Goal: Information Seeking & Learning: Check status

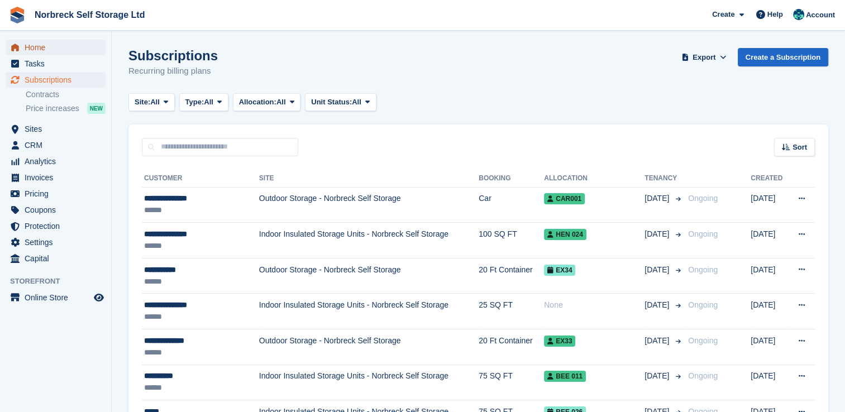
click at [47, 43] on span "Home" at bounding box center [58, 48] width 67 height 16
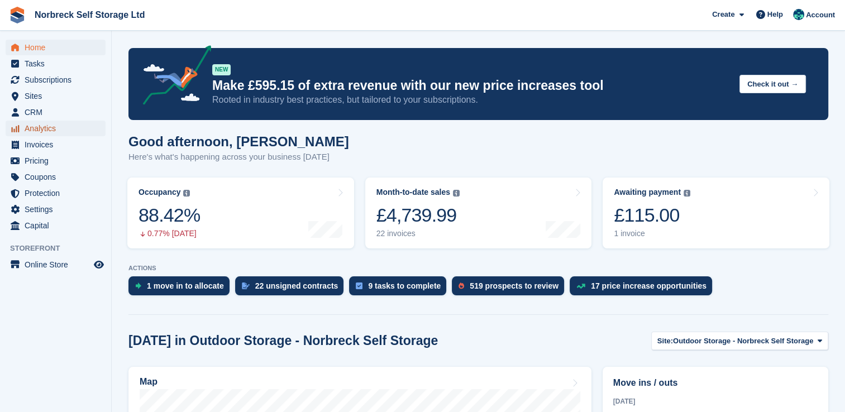
click at [45, 130] on span "Analytics" at bounding box center [58, 129] width 67 height 16
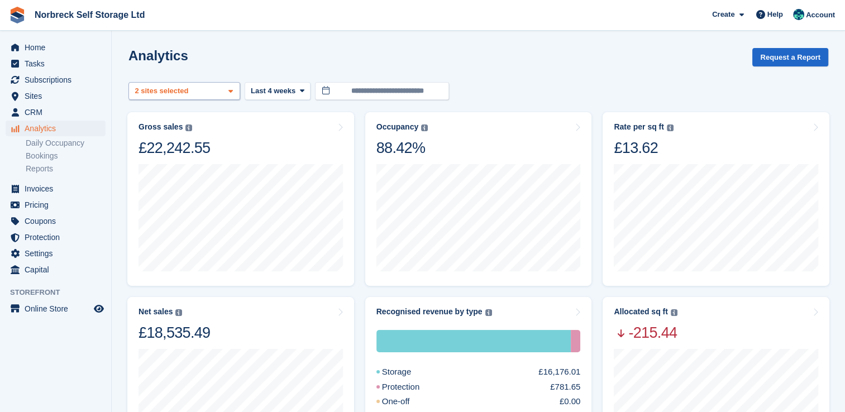
click at [227, 93] on span at bounding box center [230, 91] width 9 height 9
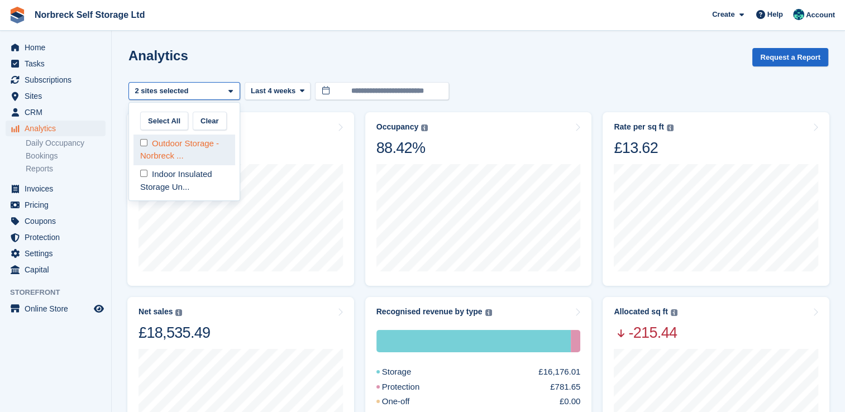
click at [203, 156] on div "Outdoor Storage - Norbreck ..." at bounding box center [185, 150] width 102 height 31
select select "****"
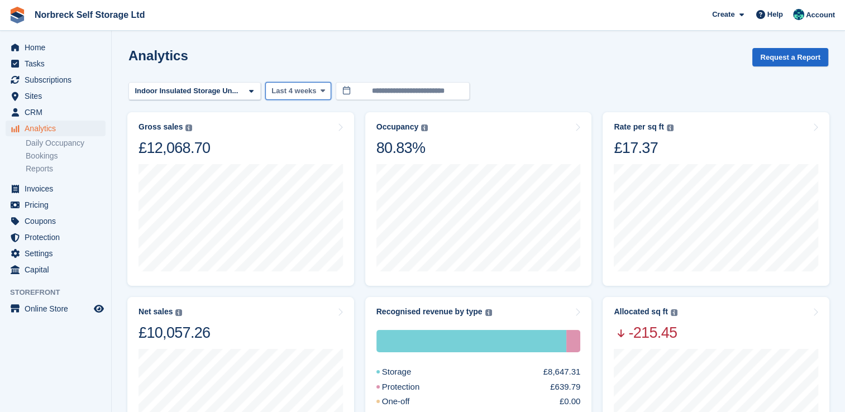
click at [321, 89] on icon at bounding box center [323, 90] width 4 height 7
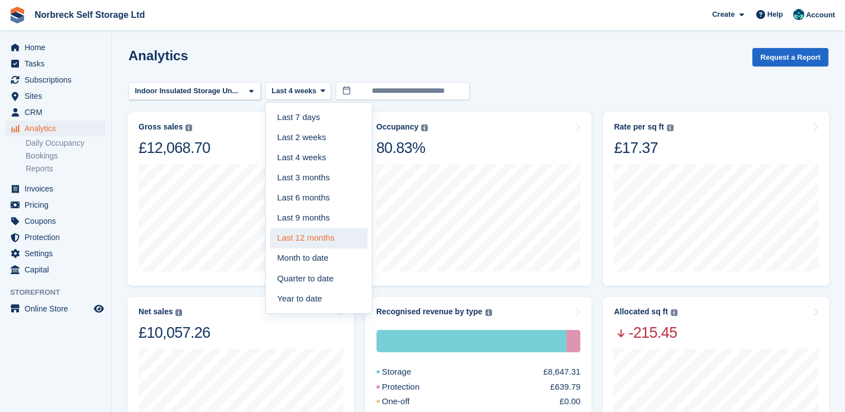
click at [309, 232] on link "Last 12 months" at bounding box center [318, 238] width 97 height 20
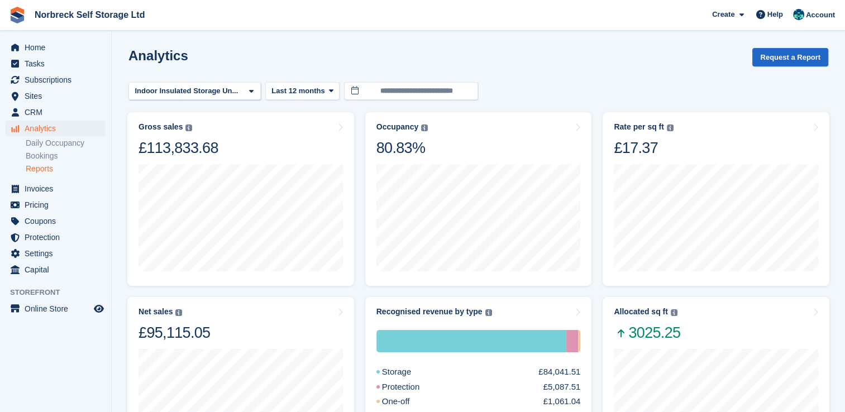
click at [46, 168] on link "Reports" at bounding box center [66, 169] width 80 height 11
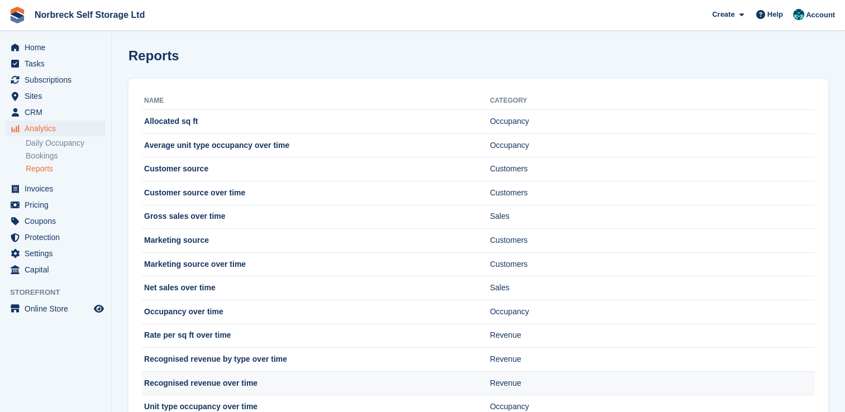
click at [222, 385] on td "Recognised revenue over time" at bounding box center [316, 383] width 348 height 24
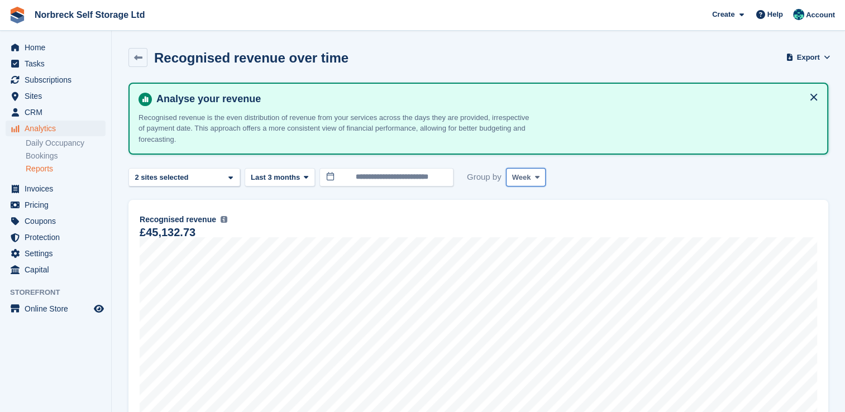
click at [535, 176] on icon at bounding box center [537, 177] width 4 height 7
click at [531, 249] on link "Month" at bounding box center [559, 244] width 97 height 20
click at [304, 178] on icon at bounding box center [306, 177] width 4 height 7
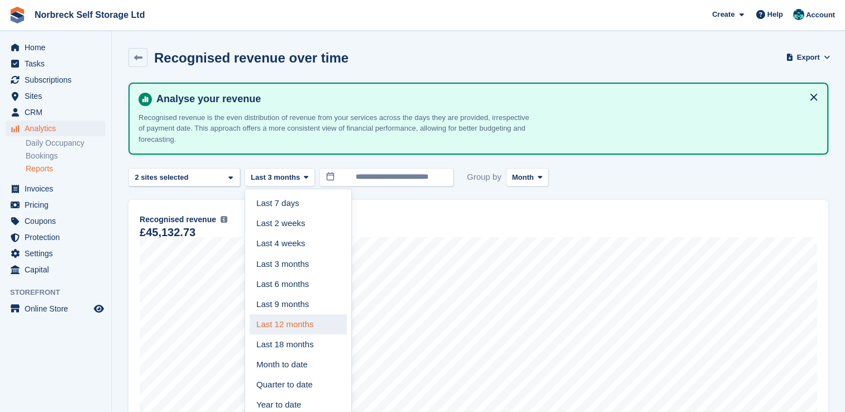
click at [303, 320] on link "Last 12 months" at bounding box center [298, 325] width 97 height 20
